Goal: Task Accomplishment & Management: Manage account settings

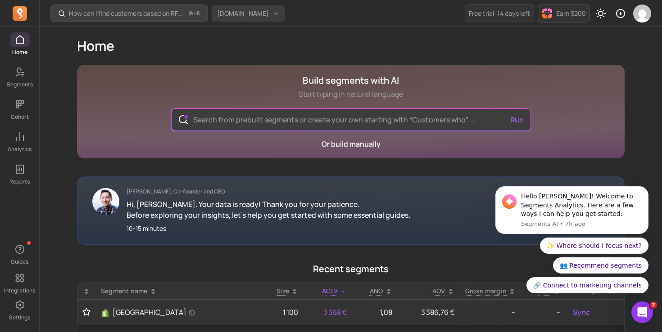
click at [268, 11] on span "musashihamono.fr" at bounding box center [243, 13] width 52 height 9
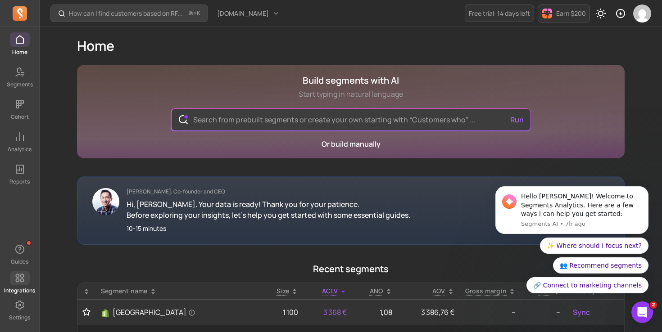
click at [23, 279] on icon at bounding box center [19, 278] width 11 height 11
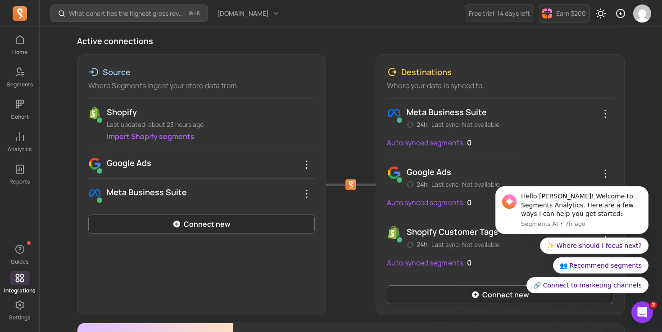
scroll to position [111, 0]
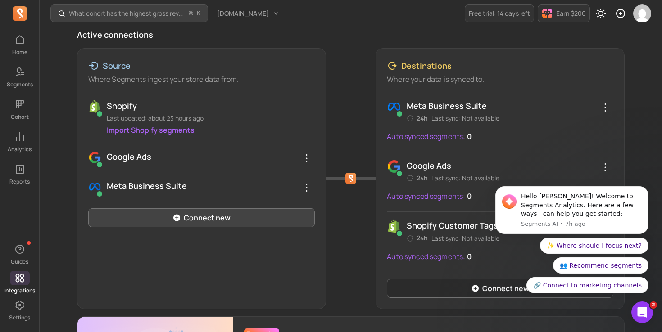
click at [177, 213] on link "Connect new" at bounding box center [201, 218] width 227 height 19
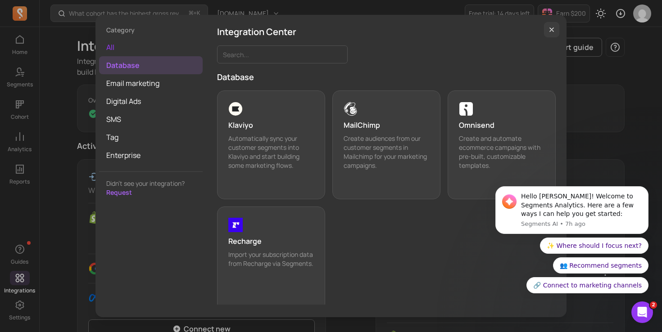
click at [136, 50] on span "all" at bounding box center [151, 47] width 104 height 18
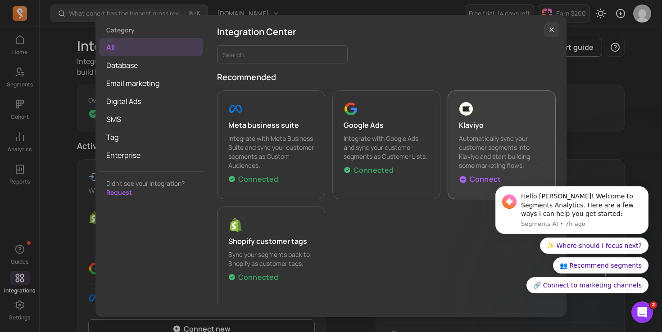
click at [494, 122] on p "Klaviyo" at bounding box center [502, 125] width 86 height 11
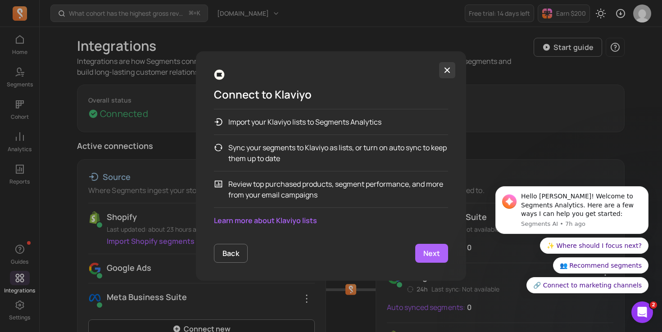
click at [450, 72] on icon "button" at bounding box center [447, 70] width 9 height 9
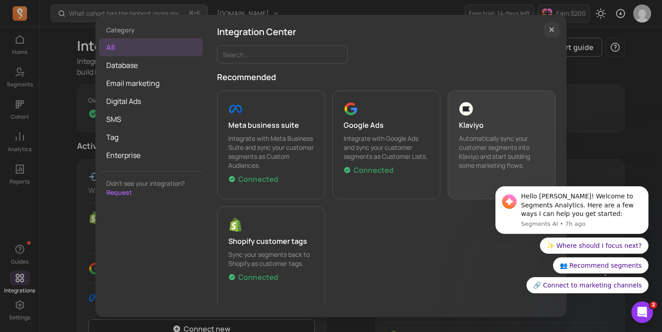
click at [552, 30] on icon "button" at bounding box center [552, 30] width 4 height 4
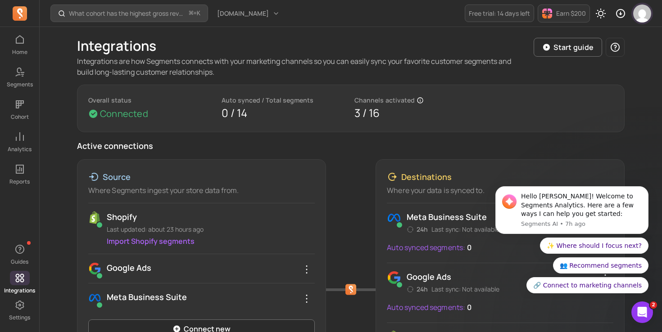
click at [642, 15] on img "button" at bounding box center [642, 14] width 18 height 18
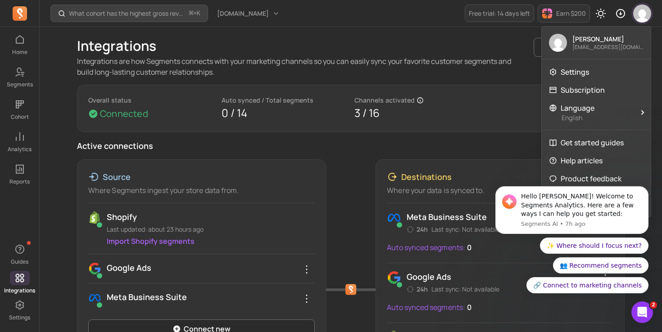
click at [642, 15] on img "button" at bounding box center [642, 14] width 18 height 18
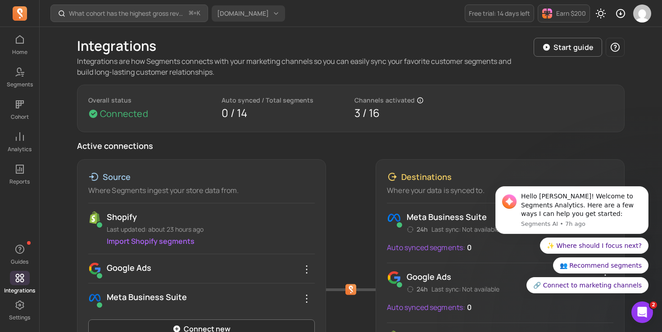
click at [242, 9] on span "musashihamono.fr" at bounding box center [243, 13] width 52 height 9
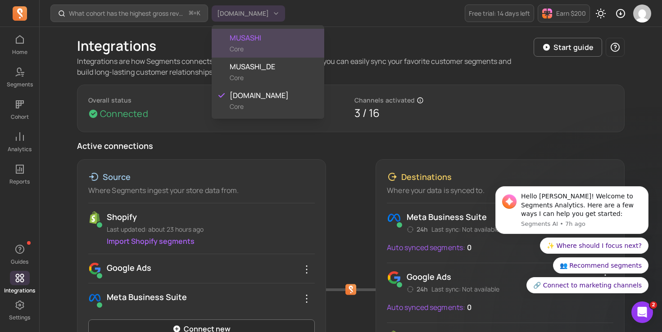
click at [239, 38] on span "MUSASHI" at bounding box center [273, 37] width 87 height 11
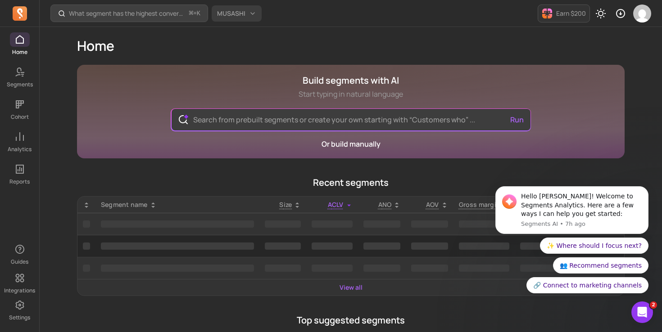
click at [249, 14] on button "MUSASHI" at bounding box center [237, 13] width 50 height 16
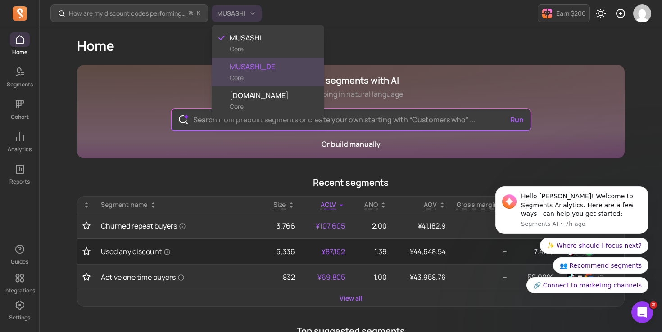
click at [254, 79] on div "MUSASHI_DE Core" at bounding box center [268, 72] width 113 height 29
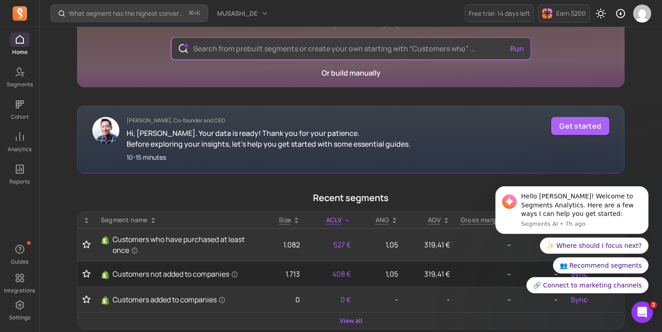
scroll to position [75, 0]
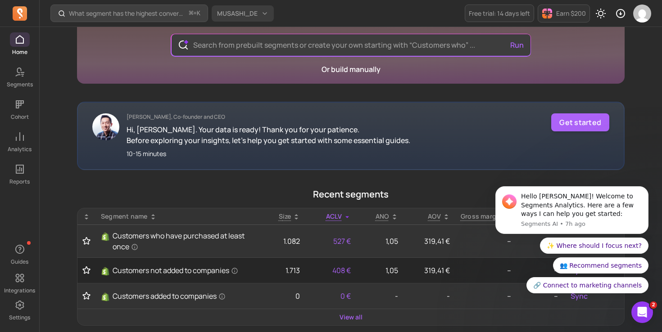
click at [240, 16] on span "MUSASHI_DE" at bounding box center [237, 13] width 41 height 9
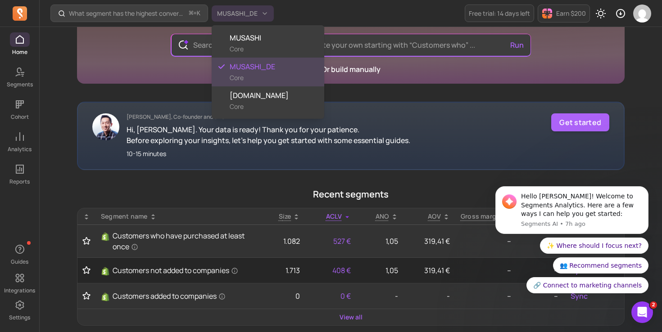
click at [244, 69] on span "MUSASHI_DE" at bounding box center [273, 66] width 87 height 11
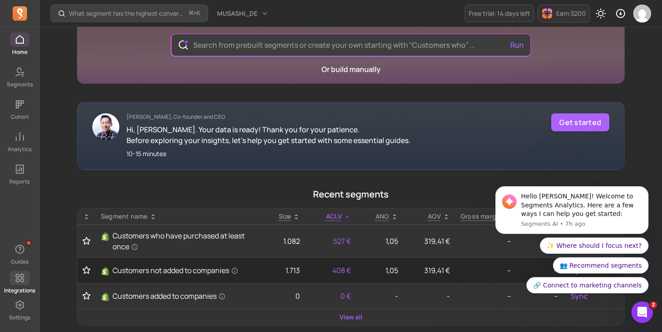
click at [19, 274] on icon at bounding box center [19, 278] width 11 height 11
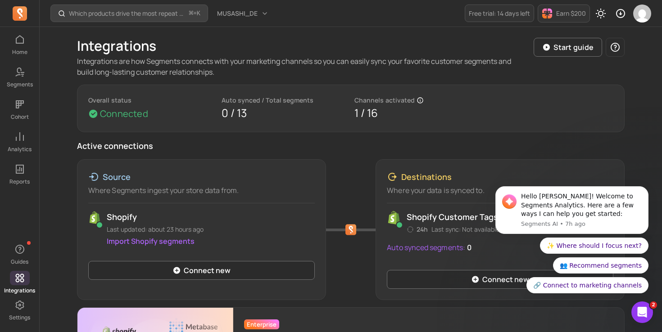
scroll to position [108, 0]
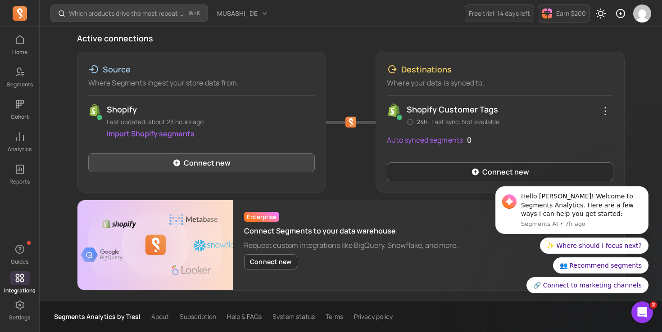
click at [207, 162] on link "Connect new" at bounding box center [201, 163] width 227 height 19
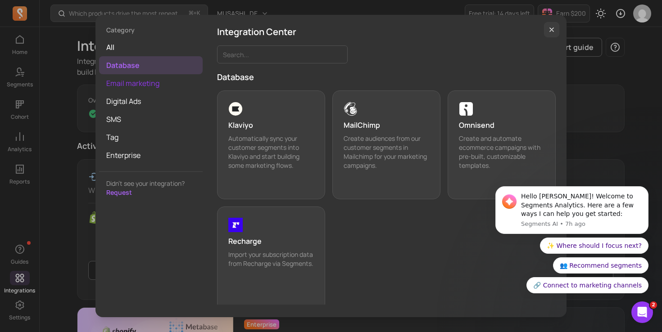
click at [166, 85] on span "Email marketing" at bounding box center [151, 83] width 104 height 18
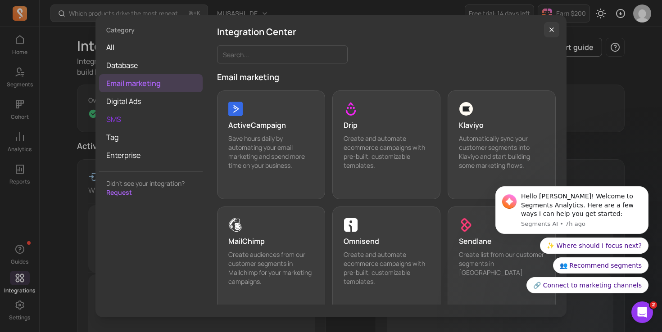
click at [146, 126] on span "SMS" at bounding box center [151, 119] width 104 height 18
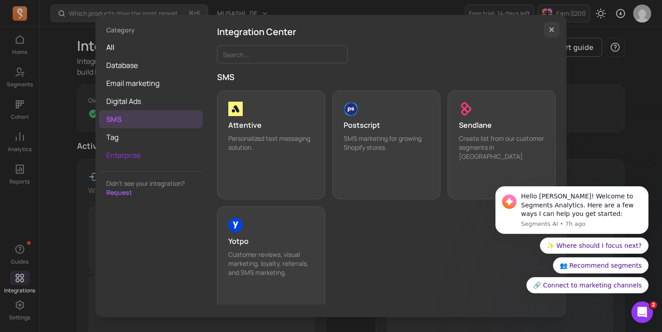
click at [141, 150] on span "Enterprise" at bounding box center [151, 155] width 104 height 18
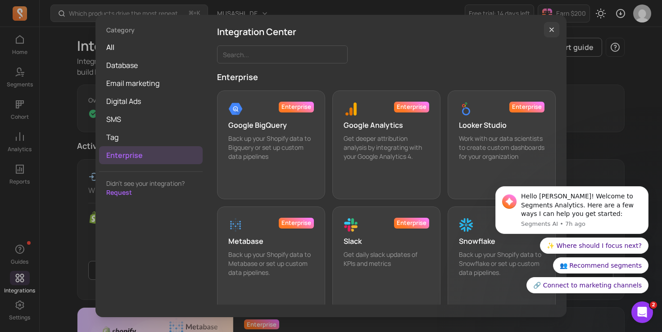
drag, startPoint x: 595, startPoint y: 72, endPoint x: 518, endPoint y: 33, distance: 86.2
click at [595, 72] on div "Category all Database Email marketing Digital Ads SMS Tag Enterprise Didn’t see…" at bounding box center [331, 166] width 648 height 318
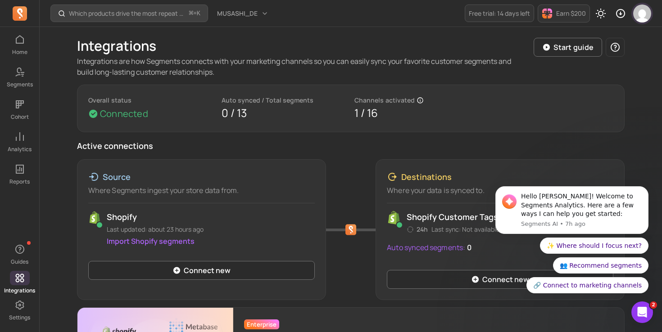
click at [644, 17] on img "button" at bounding box center [642, 14] width 18 height 18
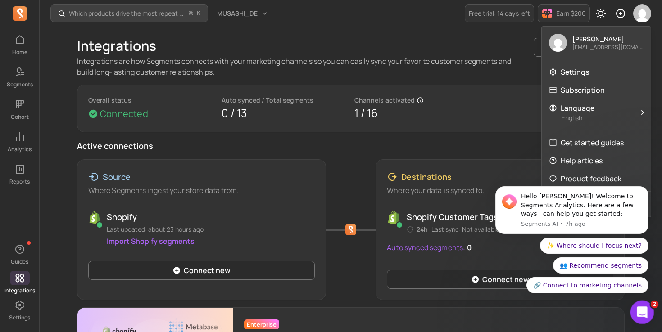
click at [649, 304] on div "Open Intercom Messenger" at bounding box center [641, 311] width 30 height 30
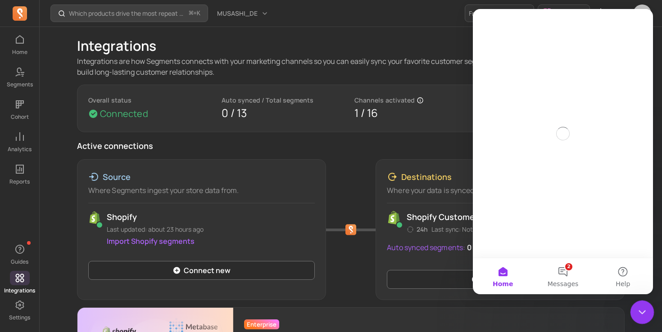
click at [647, 305] on div "Close Intercom Messenger" at bounding box center [641, 311] width 22 height 22
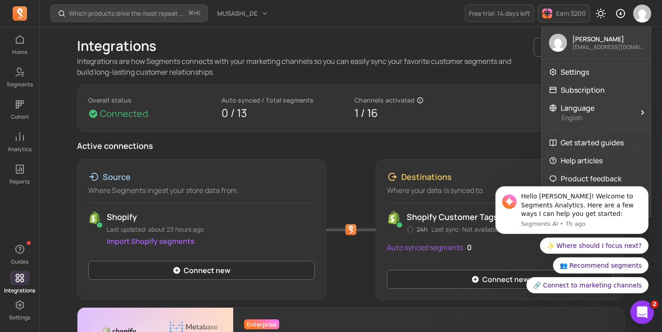
click at [647, 305] on div "Open Intercom Messenger" at bounding box center [641, 311] width 30 height 30
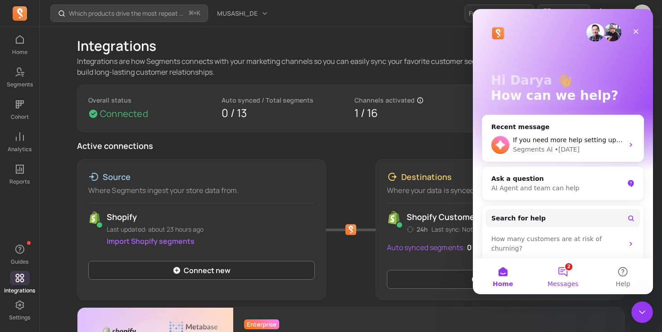
click at [565, 283] on span "Messages" at bounding box center [563, 284] width 31 height 6
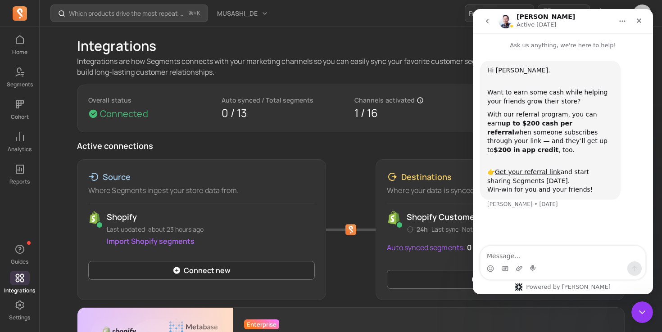
click at [447, 140] on p "Active connections" at bounding box center [351, 146] width 548 height 13
click at [645, 19] on div "Close" at bounding box center [639, 21] width 16 height 16
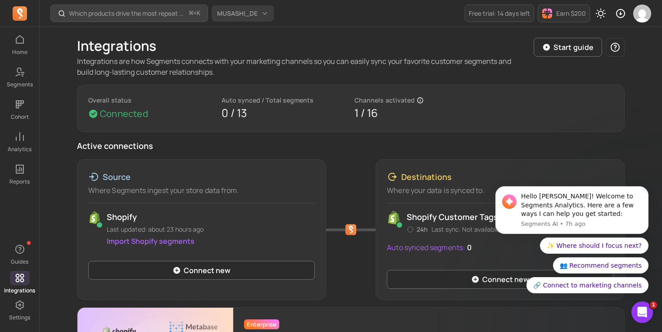
click at [226, 13] on span "MUSASHI_DE" at bounding box center [237, 13] width 41 height 9
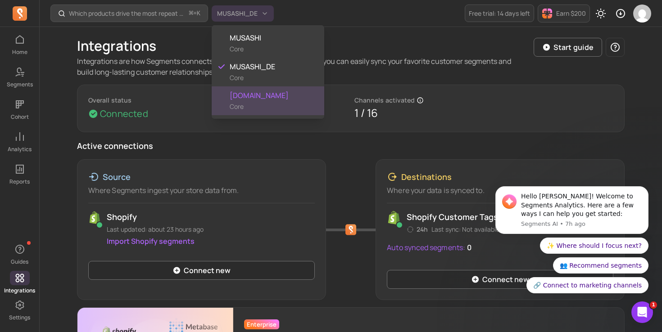
click at [266, 86] on div "musashihamono.fr Core" at bounding box center [268, 100] width 113 height 29
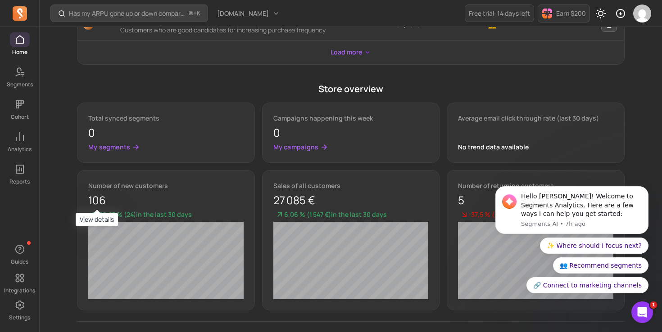
scroll to position [561, 0]
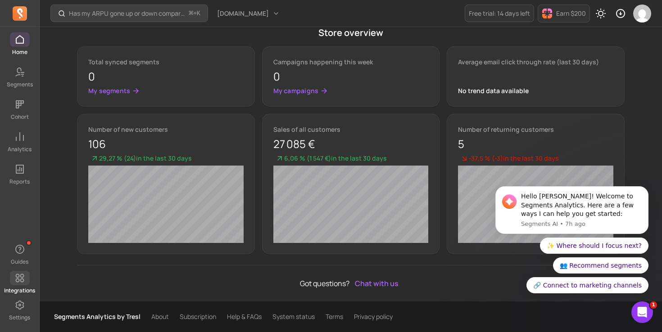
click at [25, 279] on span at bounding box center [20, 278] width 20 height 14
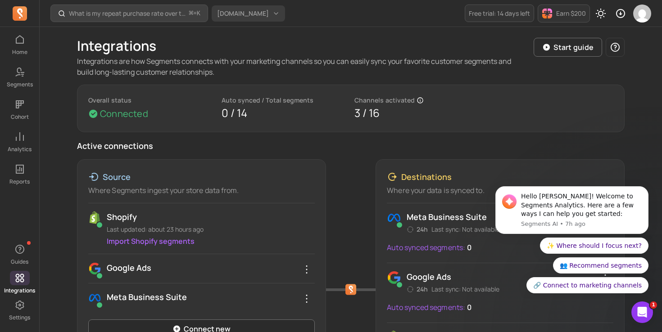
click at [249, 17] on span "musashihamono.fr" at bounding box center [243, 13] width 52 height 9
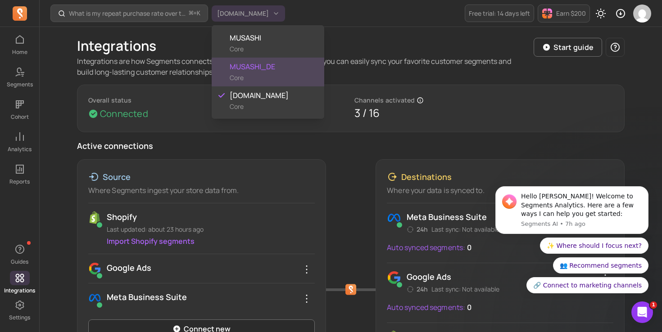
click at [267, 72] on span "MUSASHI_DE" at bounding box center [273, 66] width 87 height 11
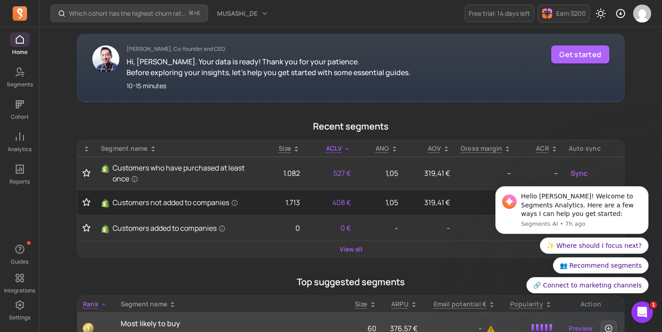
scroll to position [309, 0]
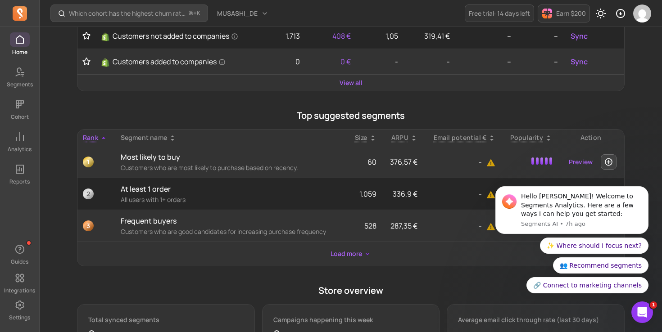
click at [6, 247] on div "Guides" at bounding box center [19, 254] width 39 height 27
click at [19, 257] on button "Guides" at bounding box center [20, 254] width 20 height 27
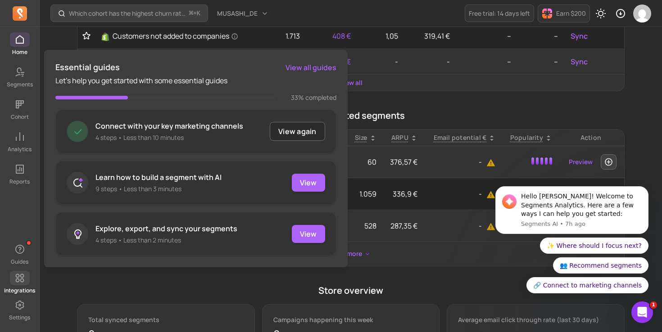
click at [24, 282] on icon at bounding box center [19, 278] width 11 height 11
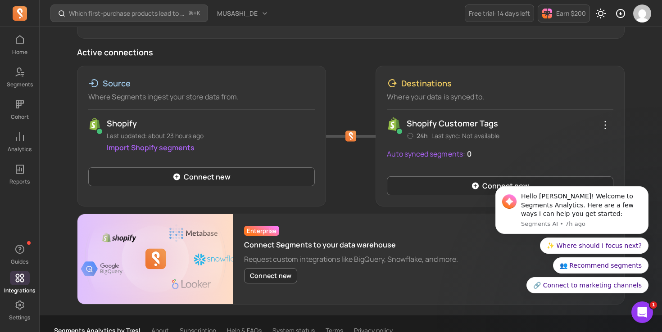
scroll to position [108, 0]
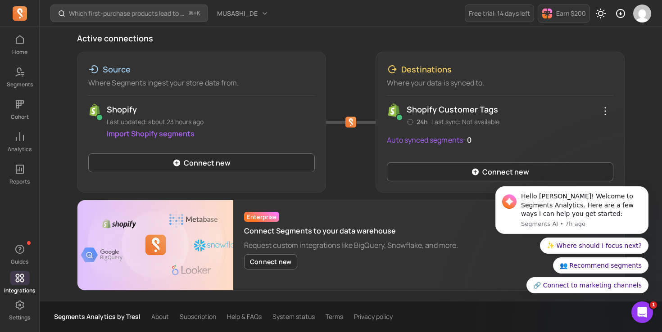
click at [654, 8] on div "Which first-purchase products lead to the highest revenue per customer over tim…" at bounding box center [351, 13] width 622 height 27
click at [646, 13] on img "button" at bounding box center [642, 14] width 18 height 18
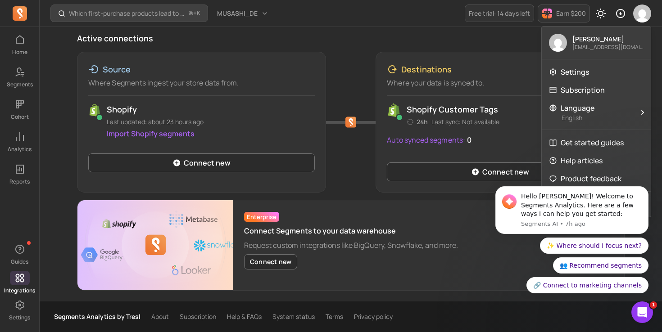
click at [624, 46] on p "darya.domanova@tai-matsu.jp" at bounding box center [607, 47] width 71 height 7
click at [601, 39] on p "Darya Domanova" at bounding box center [607, 39] width 71 height 9
click at [641, 190] on button "Dismiss notification" at bounding box center [646, 189] width 12 height 12
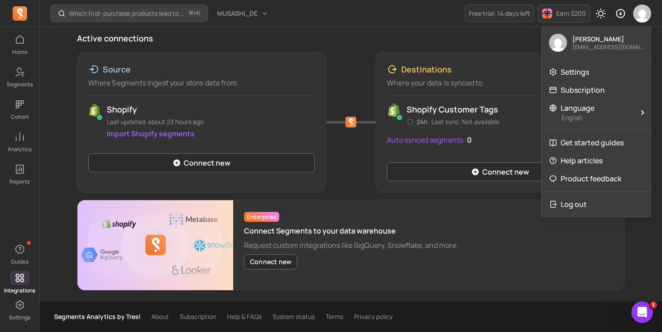
click at [248, 22] on div "Which first-purchase products lead to the highest revenue per customer over tim…" at bounding box center [351, 13] width 622 height 27
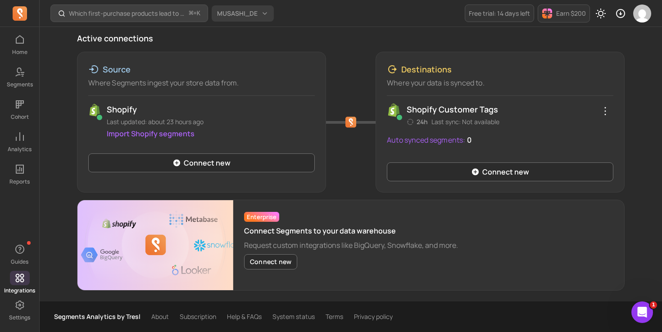
click at [245, 14] on span "MUSASHI_DE" at bounding box center [237, 13] width 41 height 9
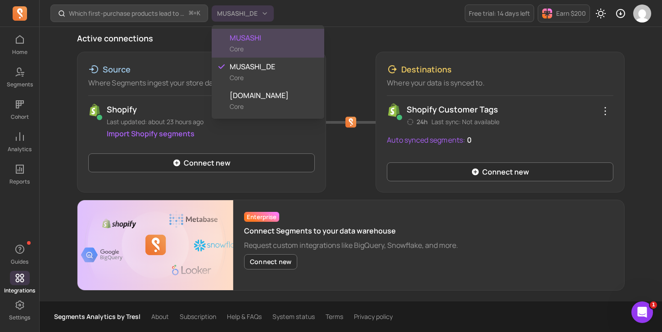
click at [249, 29] on div "MUSASHI Core" at bounding box center [268, 43] width 113 height 29
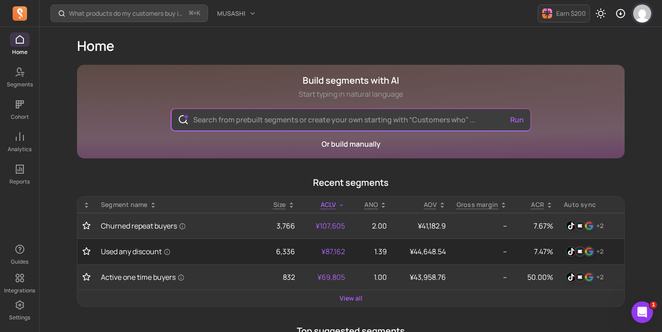
click at [643, 11] on img "button" at bounding box center [642, 14] width 18 height 18
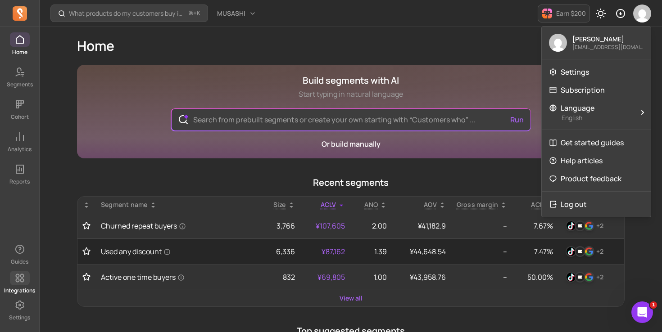
click at [9, 290] on p "Integrations" at bounding box center [19, 290] width 31 height 7
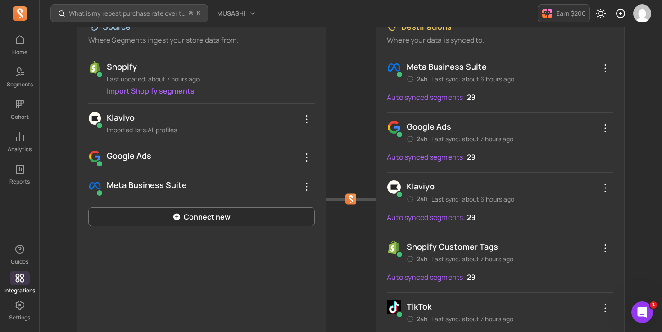
scroll to position [152, 0]
